Goal: Task Accomplishment & Management: Manage account settings

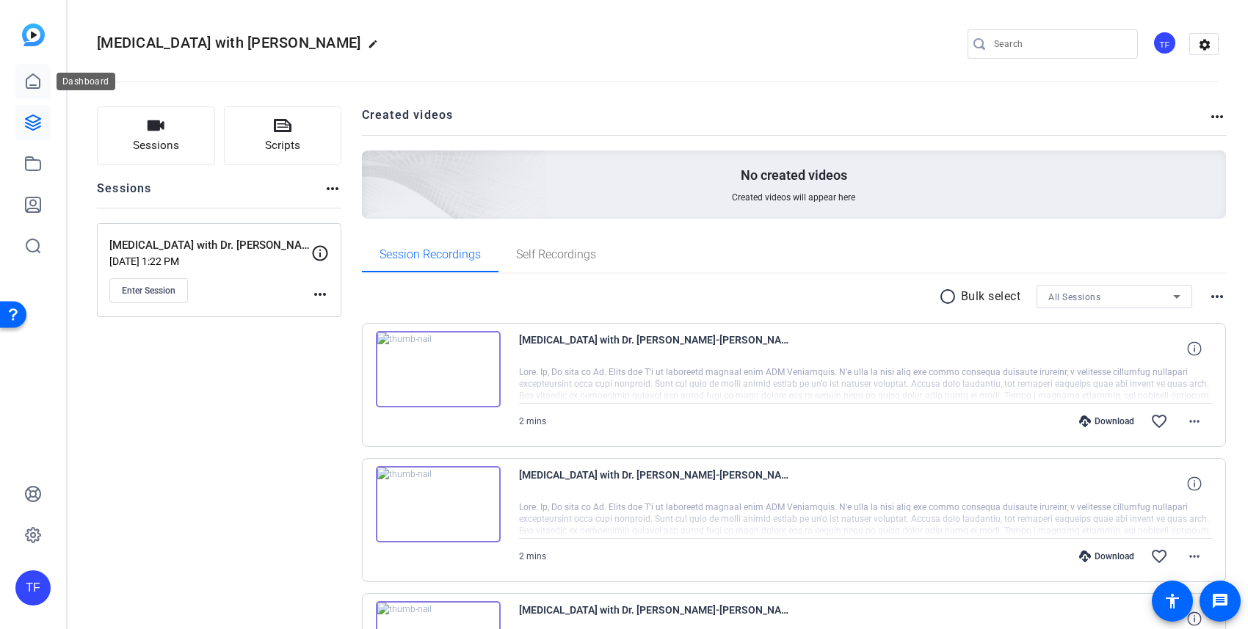
click at [35, 86] on icon at bounding box center [33, 82] width 18 height 18
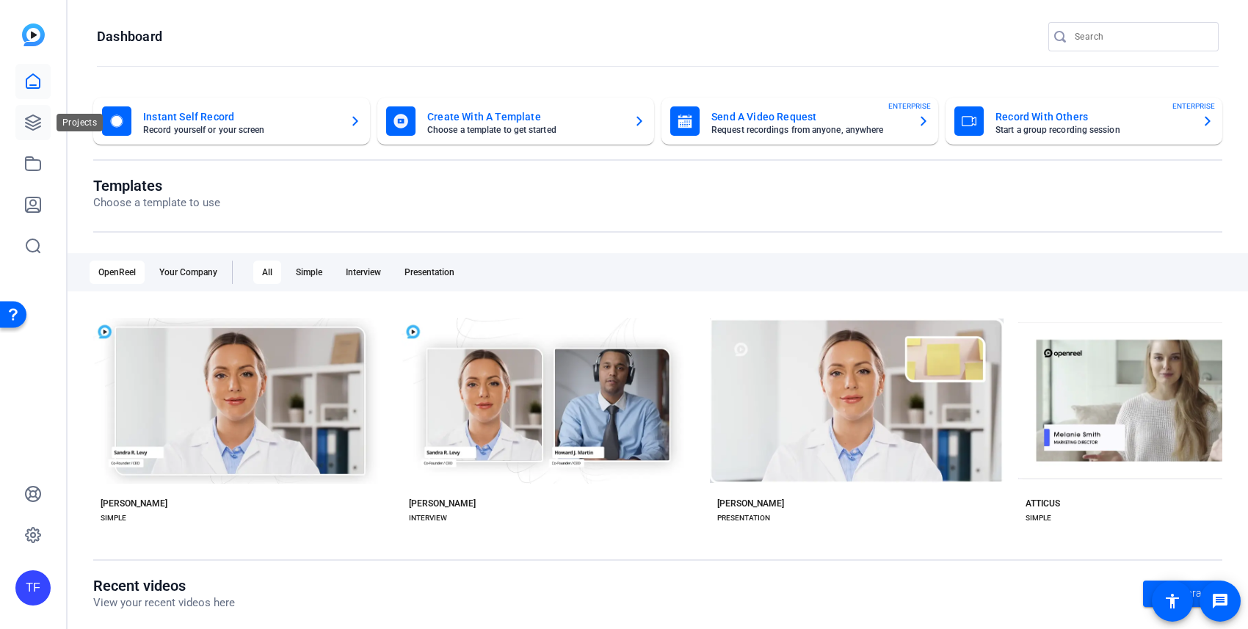
click at [30, 126] on icon at bounding box center [33, 123] width 18 height 18
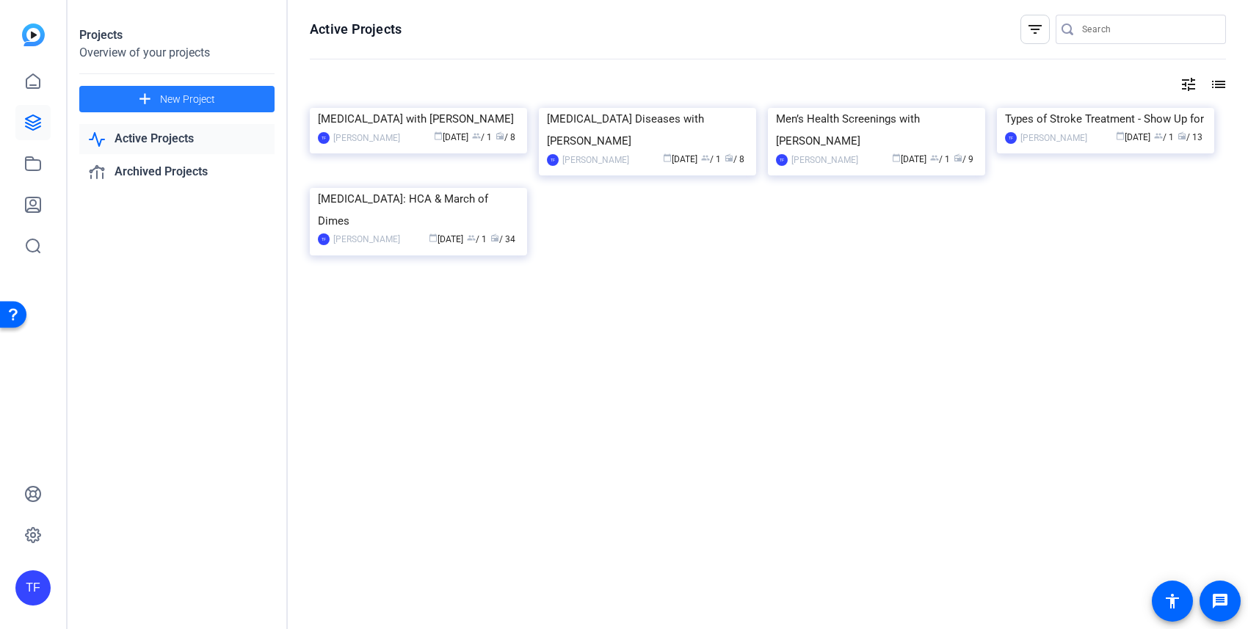
click at [170, 96] on span "New Project" at bounding box center [187, 99] width 55 height 15
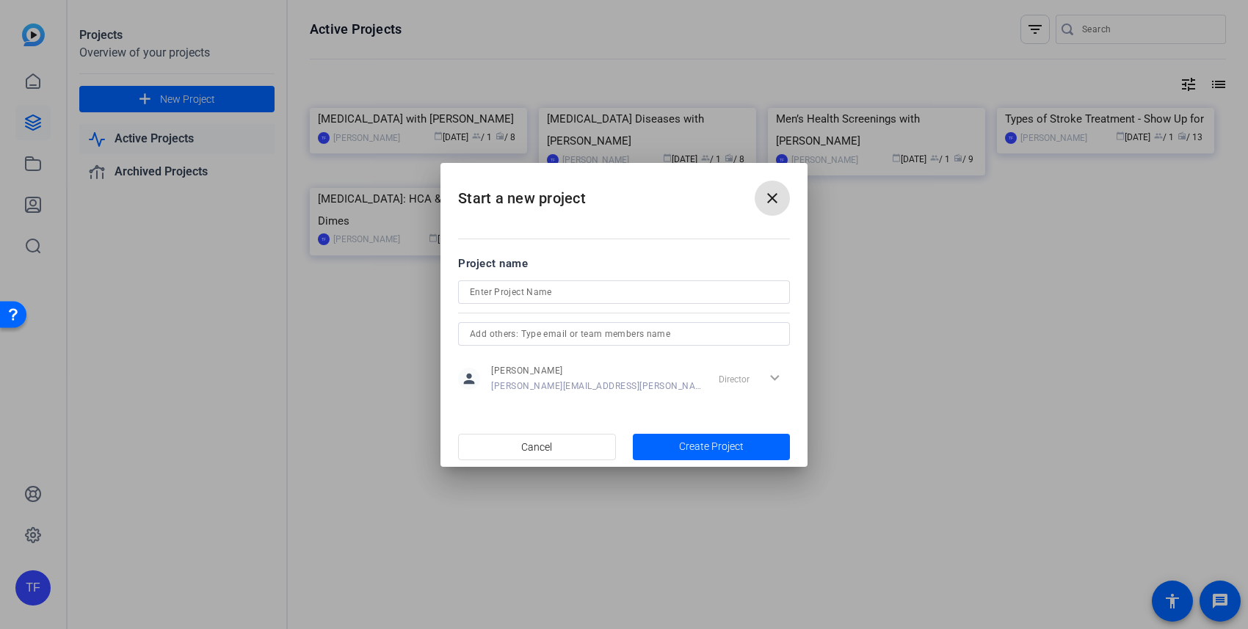
click at [488, 290] on input at bounding box center [624, 292] width 308 height 18
paste input "[MEDICAL_DATA] admission"
click at [496, 291] on input "[MEDICAL_DATA] admission" at bounding box center [624, 292] width 308 height 18
click at [550, 300] on div "[MEDICAL_DATA] Admission" at bounding box center [624, 291] width 308 height 23
drag, startPoint x: 576, startPoint y: 289, endPoint x: 560, endPoint y: 289, distance: 16.2
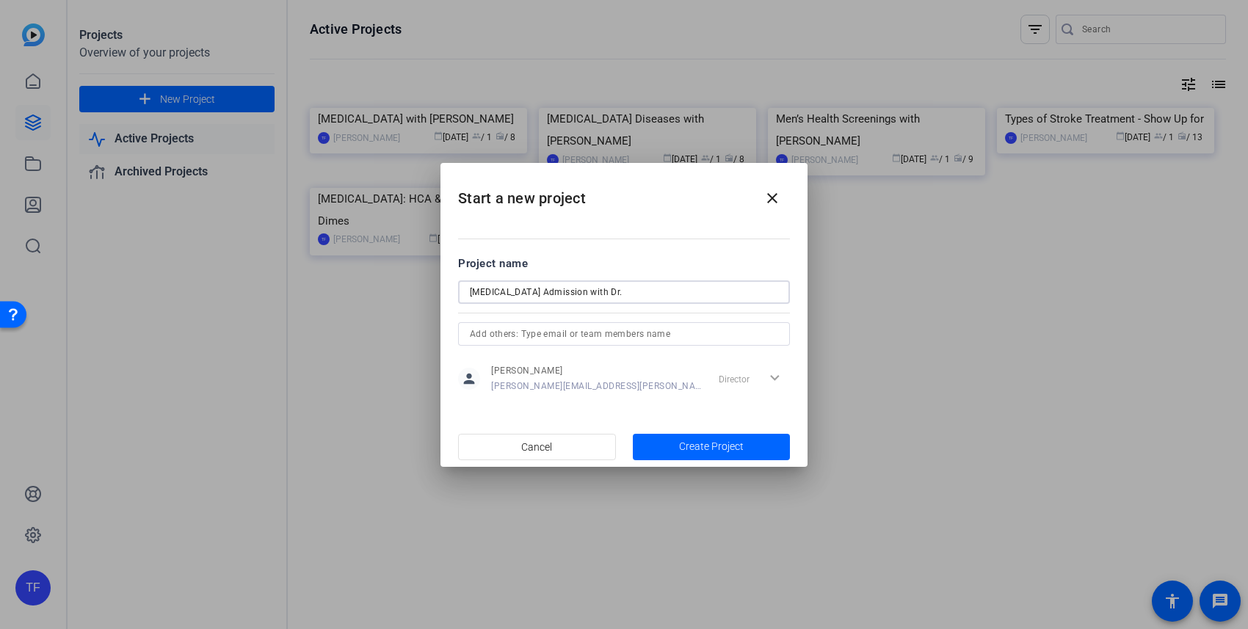
click at [560, 289] on input "[MEDICAL_DATA] Admission with Dr." at bounding box center [624, 292] width 308 height 18
paste input "[PERSON_NAME]"
type input "[MEDICAL_DATA] Admission with [PERSON_NAME]"
click at [718, 446] on span "Create Project" at bounding box center [711, 446] width 65 height 15
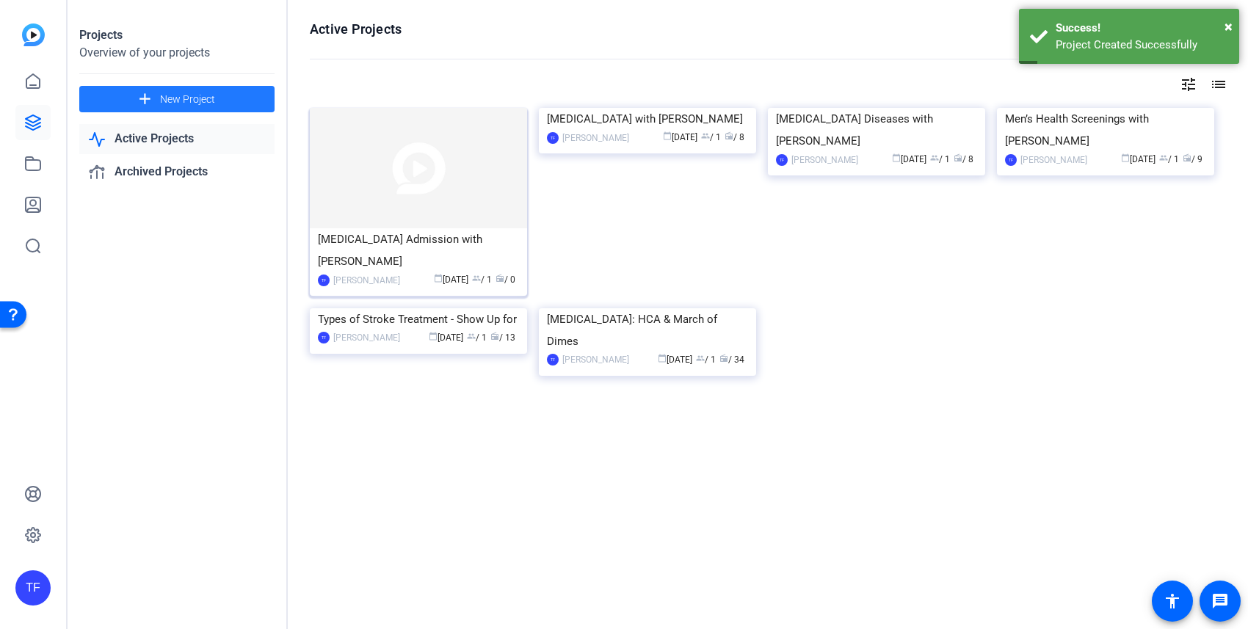
click at [405, 173] on img at bounding box center [418, 168] width 217 height 120
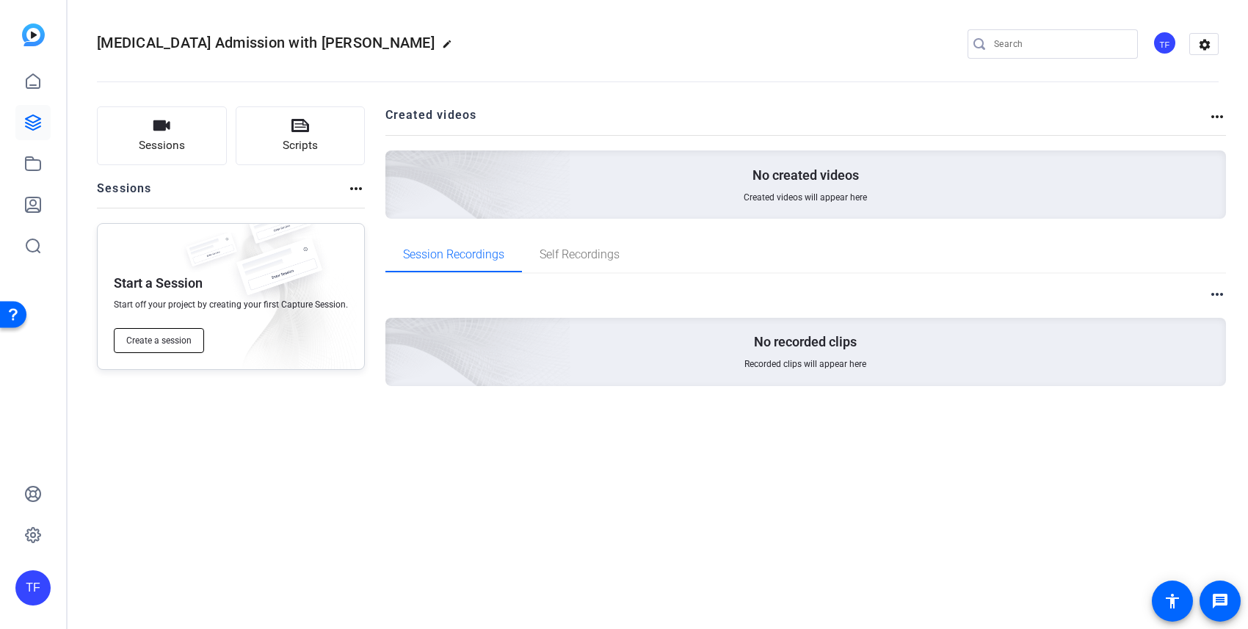
click at [181, 341] on span "Create a session" at bounding box center [158, 341] width 65 height 12
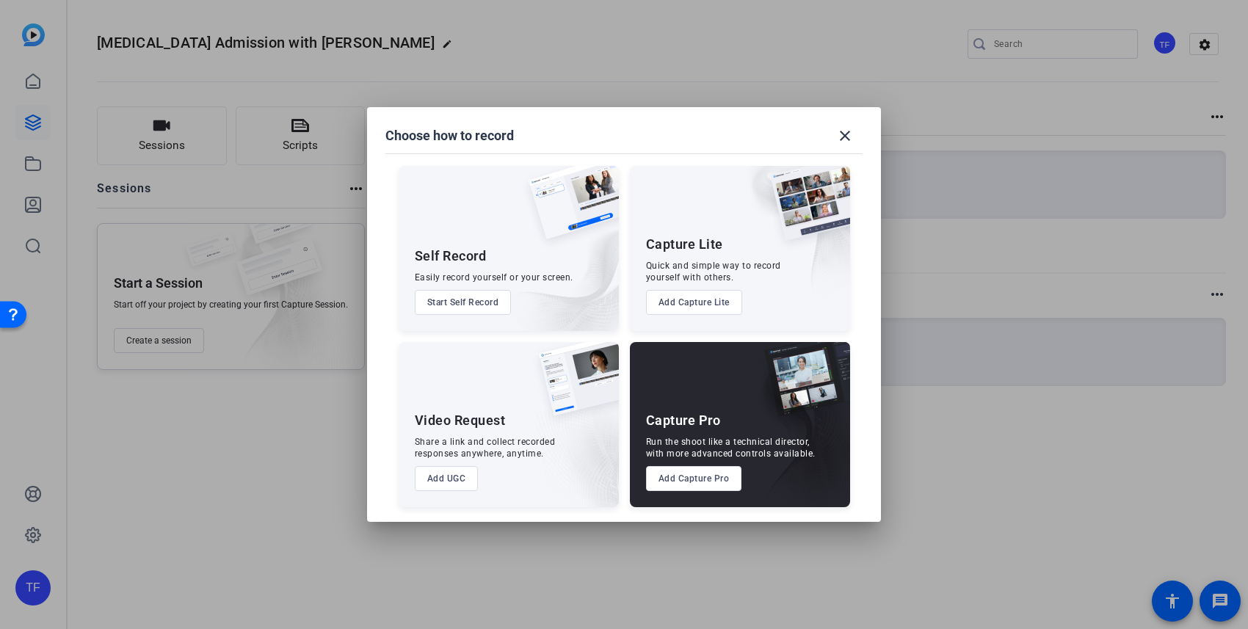
click at [705, 479] on button "Add Capture Pro" at bounding box center [694, 478] width 96 height 25
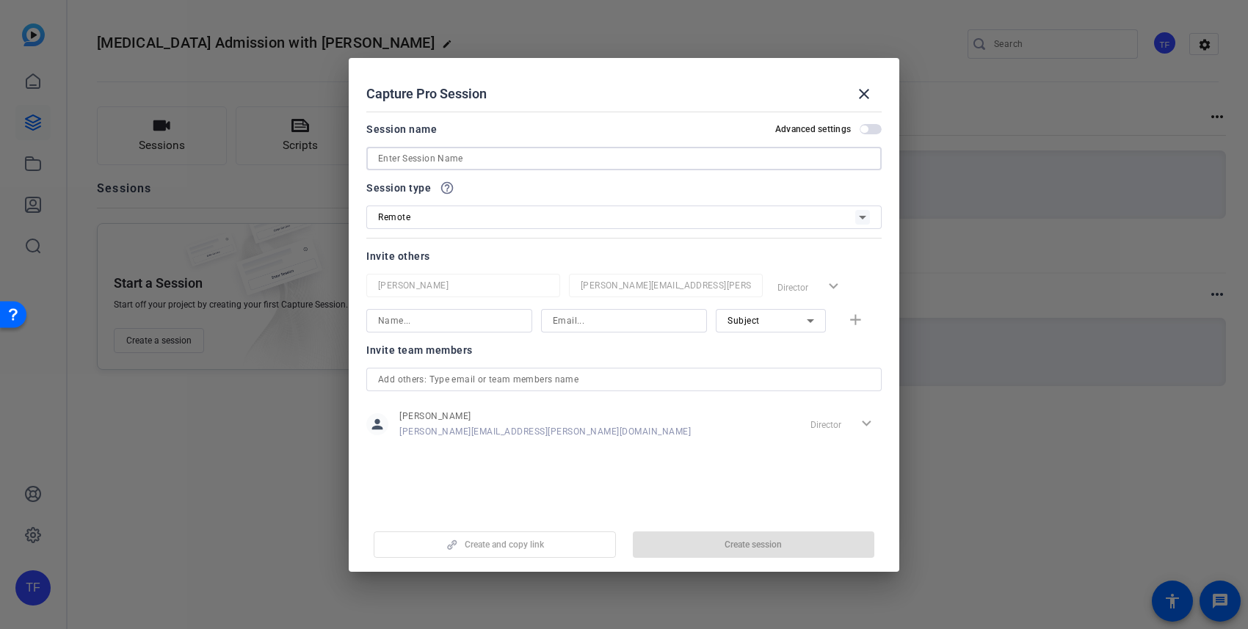
click at [534, 158] on input at bounding box center [624, 159] width 492 height 18
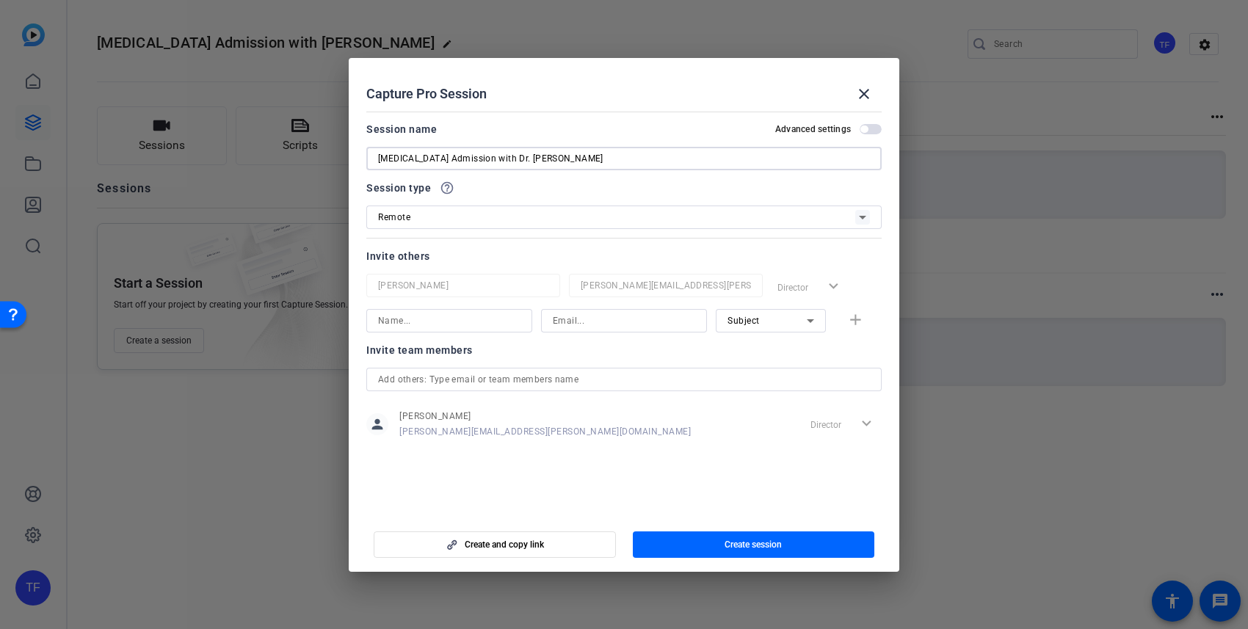
type input "[MEDICAL_DATA] Admission with Dr. [PERSON_NAME]"
click at [582, 181] on div at bounding box center [623, 178] width 515 height 16
click at [725, 543] on span "Create session" at bounding box center [753, 545] width 57 height 12
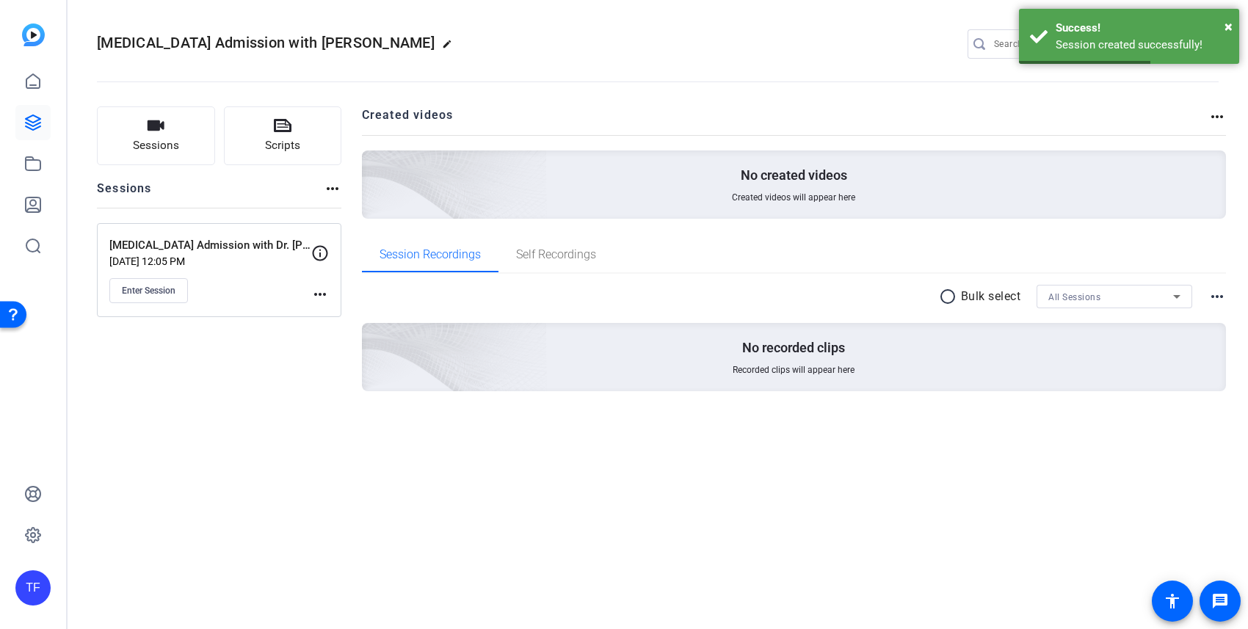
click at [322, 294] on mat-icon "more_horiz" at bounding box center [320, 295] width 18 height 18
click at [326, 319] on span "Edit Session" at bounding box center [356, 316] width 67 height 18
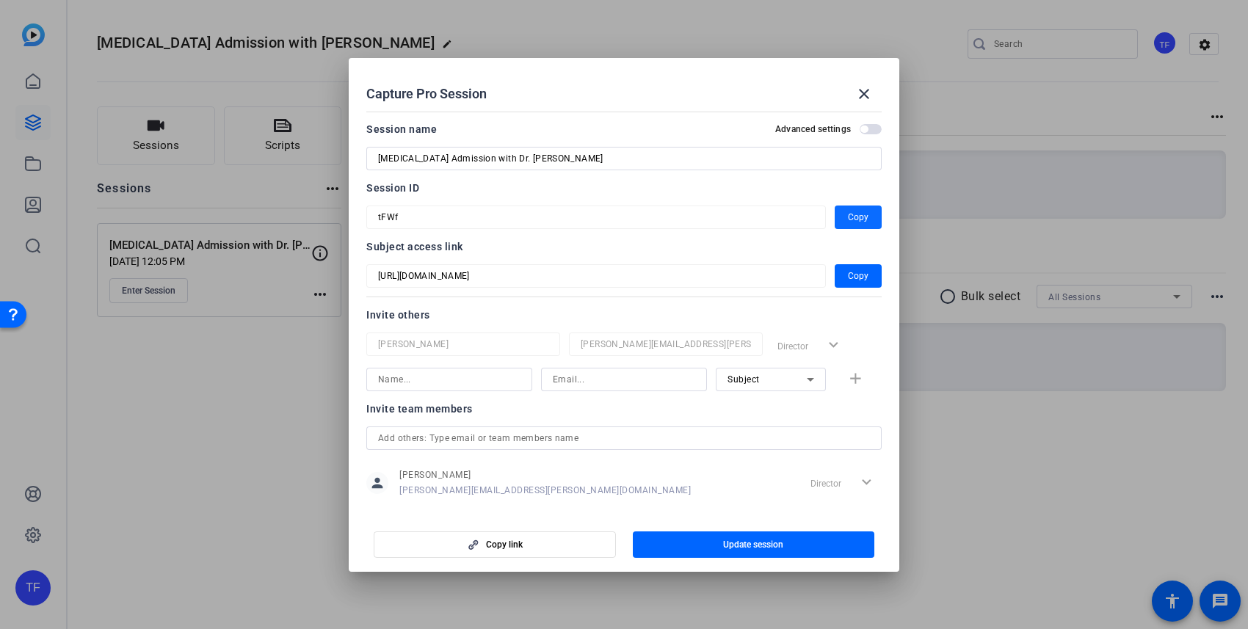
click at [858, 217] on span "Copy" at bounding box center [858, 218] width 21 height 18
click at [854, 214] on span "Copy" at bounding box center [858, 218] width 21 height 18
click at [861, 214] on span "Copy" at bounding box center [858, 218] width 21 height 18
click at [865, 97] on mat-icon "close" at bounding box center [864, 94] width 18 height 18
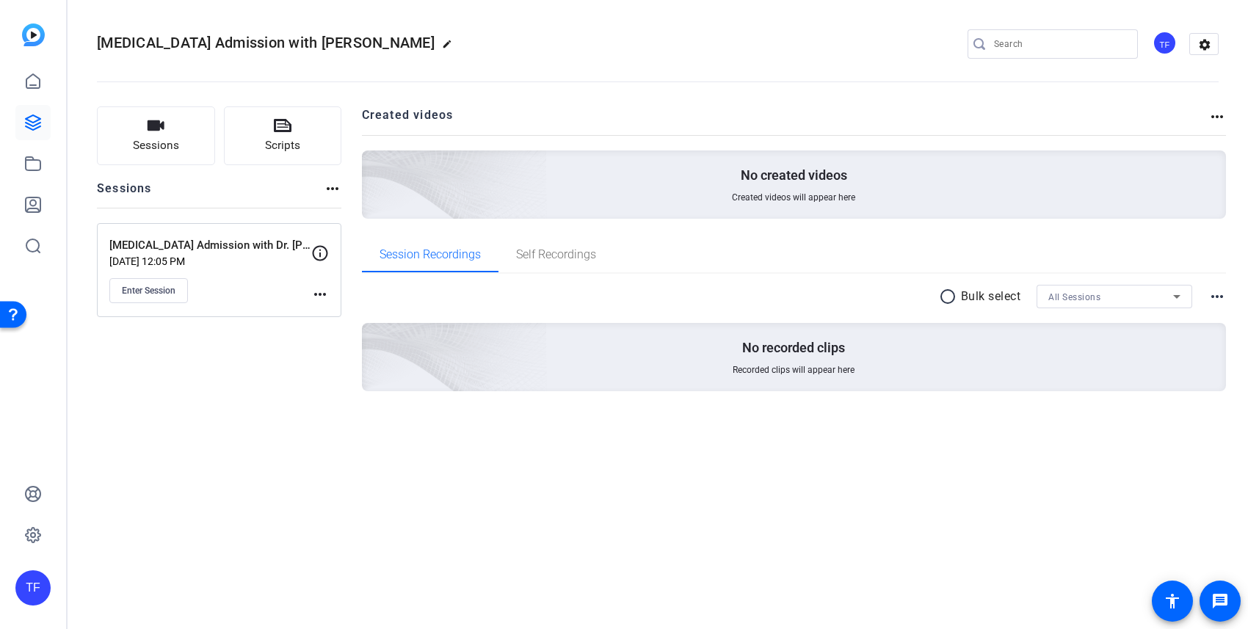
click at [609, 548] on div "[MEDICAL_DATA] Admission with [PERSON_NAME] edit TF settings Sessions Scripts S…" at bounding box center [658, 314] width 1181 height 629
click at [29, 86] on icon at bounding box center [33, 82] width 18 height 18
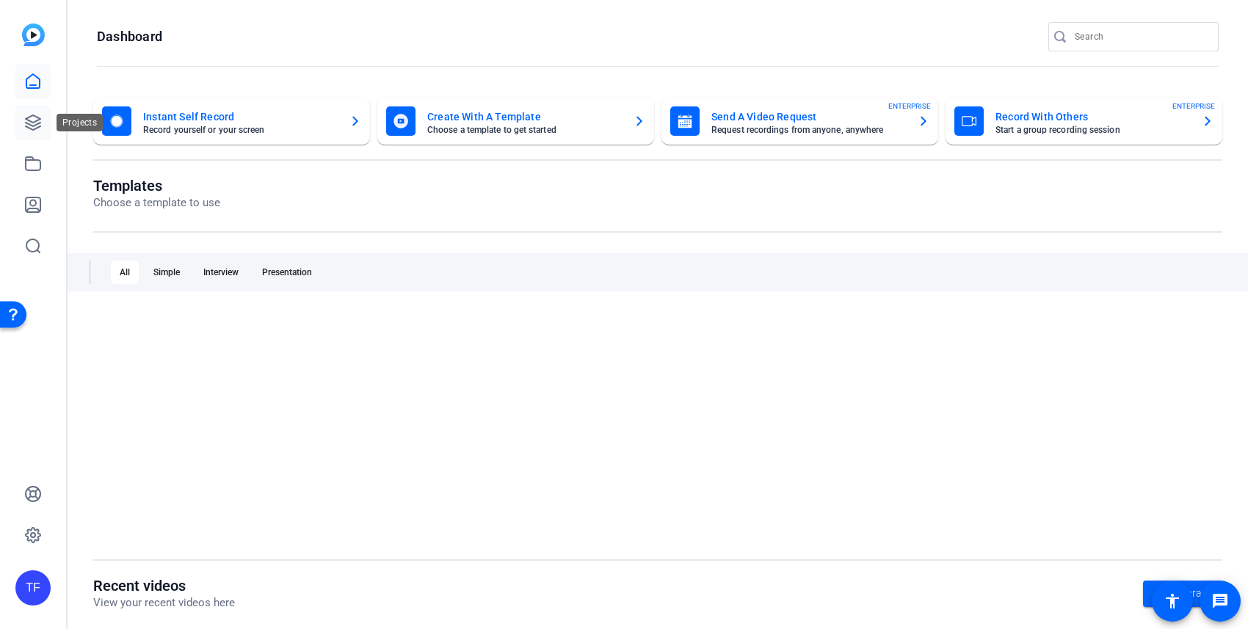
click at [32, 125] on icon at bounding box center [33, 123] width 18 height 18
